Goal: Task Accomplishment & Management: Manage account settings

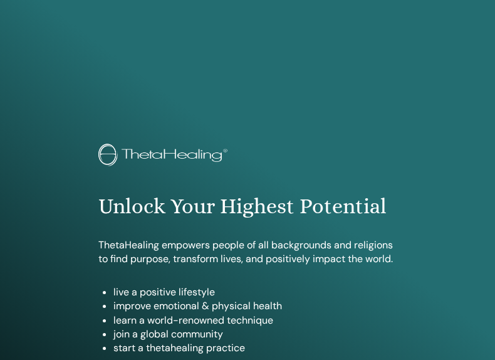
scroll to position [724, 0]
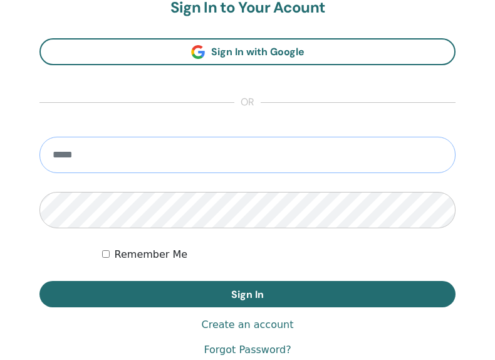
type input "**********"
click at [247, 293] on button "Sign In" at bounding box center [247, 294] width 416 height 26
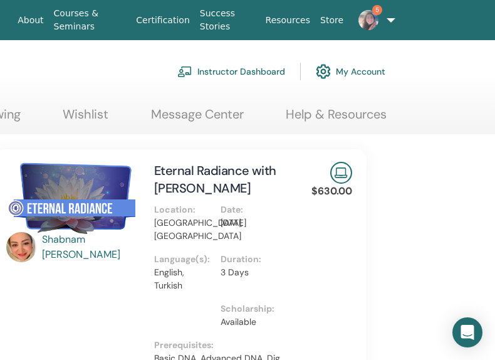
scroll to position [7, 247]
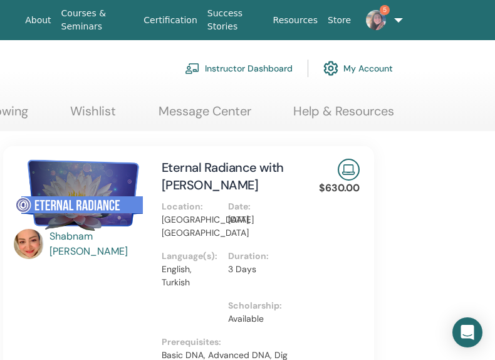
click at [241, 64] on link "Instructor Dashboard" at bounding box center [239, 69] width 108 height 28
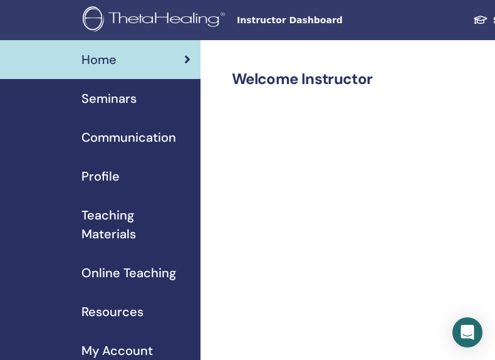
click at [127, 108] on link "Seminars" at bounding box center [100, 98] width 200 height 39
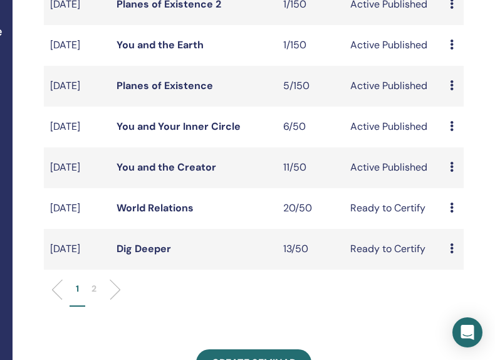
scroll to position [359, 188]
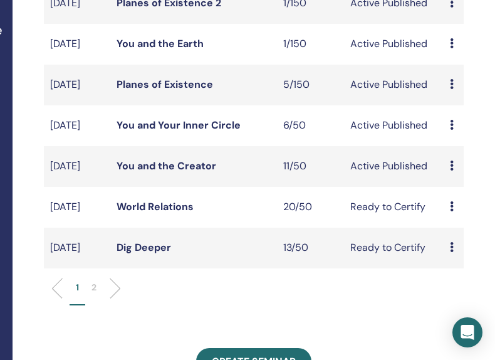
click at [187, 91] on link "Planes of Existence" at bounding box center [165, 84] width 96 height 13
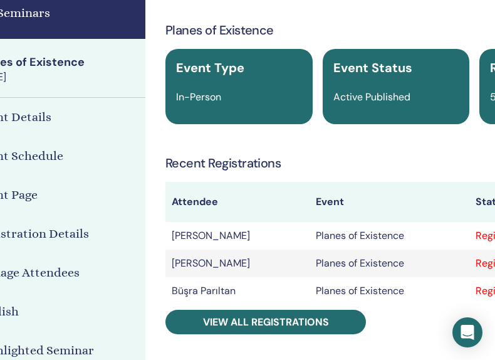
scroll to position [50, 108]
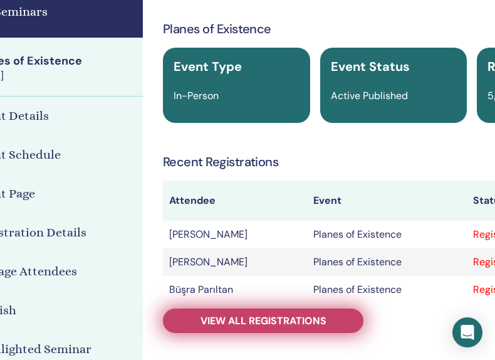
click at [255, 322] on span "View all registrations" at bounding box center [263, 320] width 126 height 13
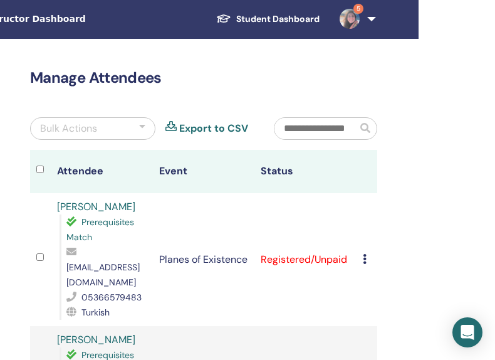
scroll to position [1, 257]
click at [353, 16] on img at bounding box center [350, 19] width 20 height 20
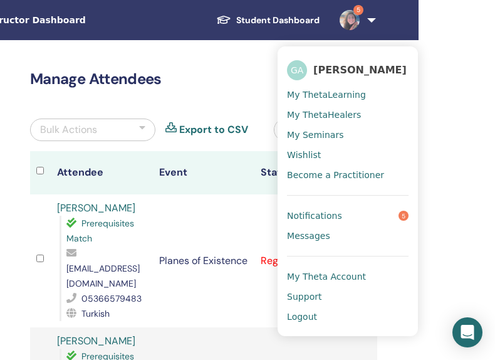
click at [330, 216] on span "Notifications" at bounding box center [314, 215] width 55 height 11
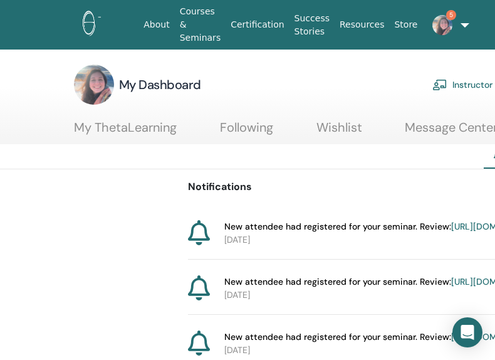
click at [95, 83] on img at bounding box center [94, 85] width 40 height 40
click at [103, 20] on img at bounding box center [127, 25] width 88 height 28
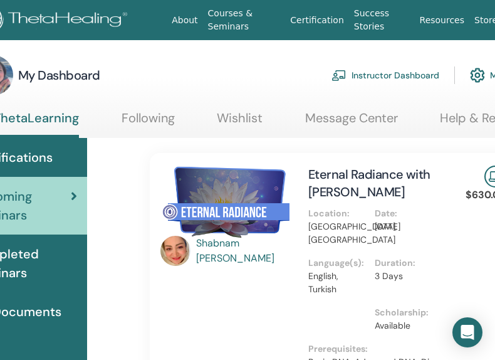
scroll to position [0, 173]
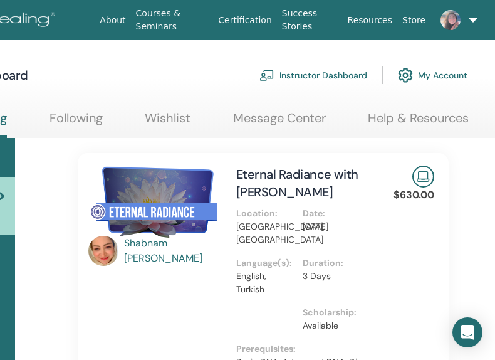
click at [327, 75] on link "Instructor Dashboard" at bounding box center [313, 75] width 108 height 28
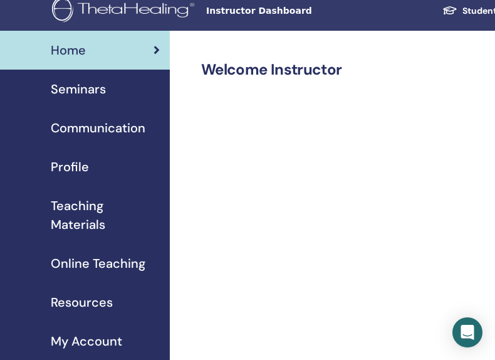
scroll to position [9, 33]
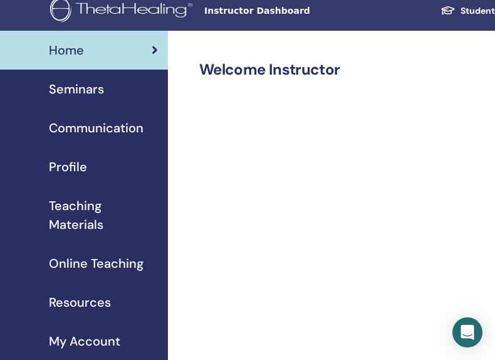
click at [103, 95] on span "Seminars" at bounding box center [76, 89] width 55 height 19
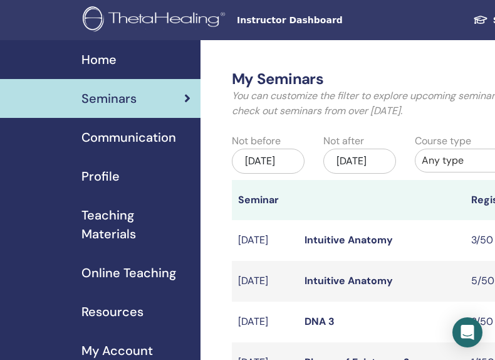
click at [143, 141] on span "Communication" at bounding box center [128, 137] width 95 height 19
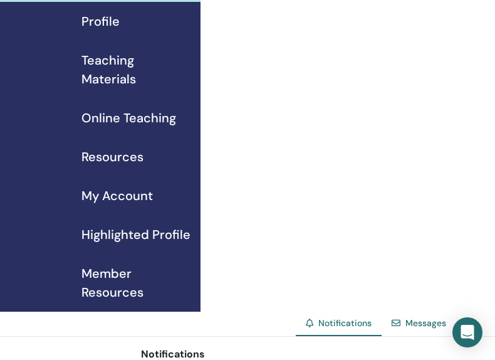
scroll to position [79, 0]
